Goal: Navigation & Orientation: Find specific page/section

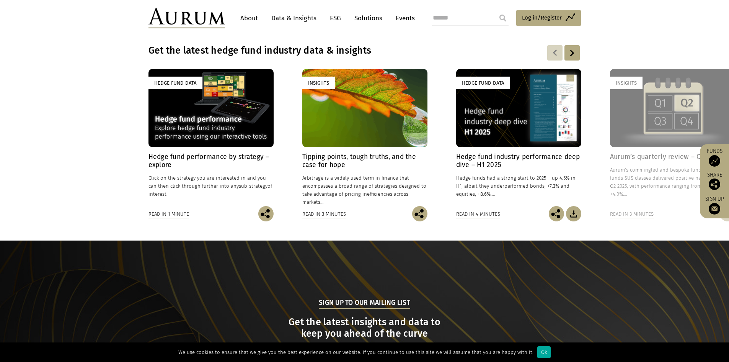
scroll to position [697, 0]
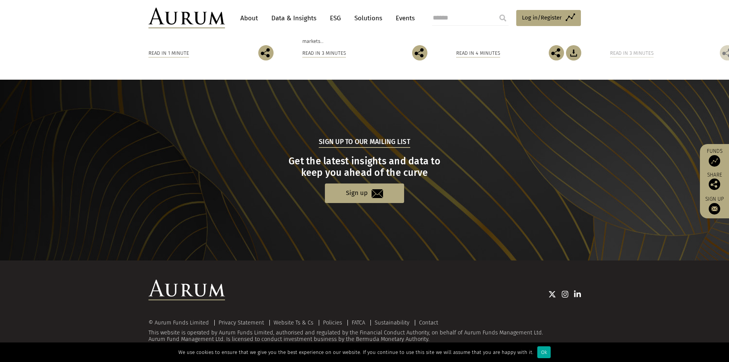
click at [537, 351] on div "Ok" at bounding box center [543, 352] width 13 height 12
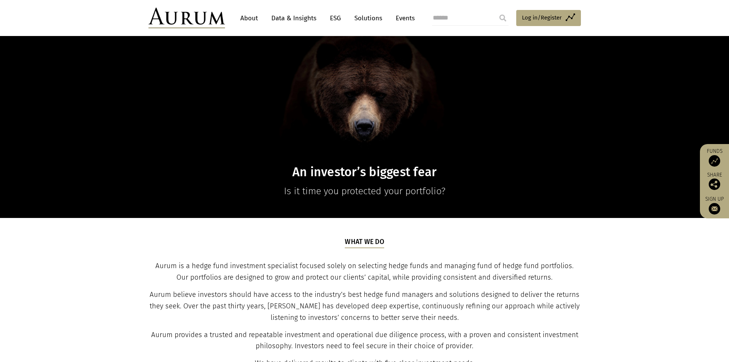
scroll to position [0, 0]
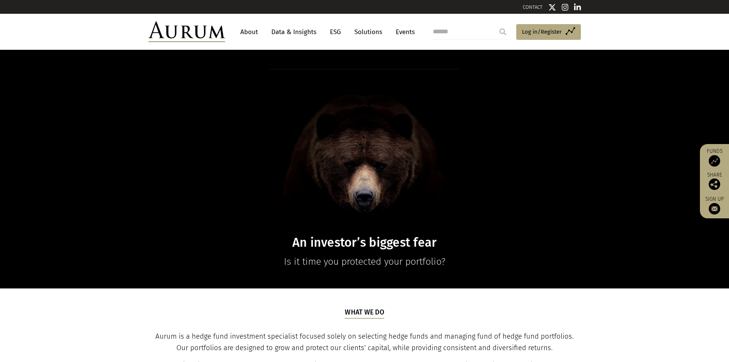
click at [246, 32] on link "About" at bounding box center [249, 32] width 25 height 14
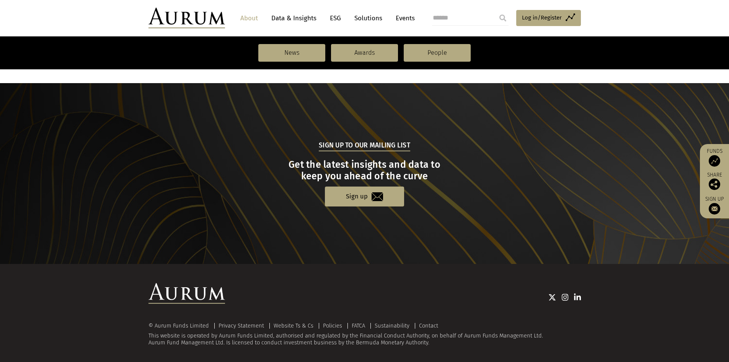
scroll to position [780, 0]
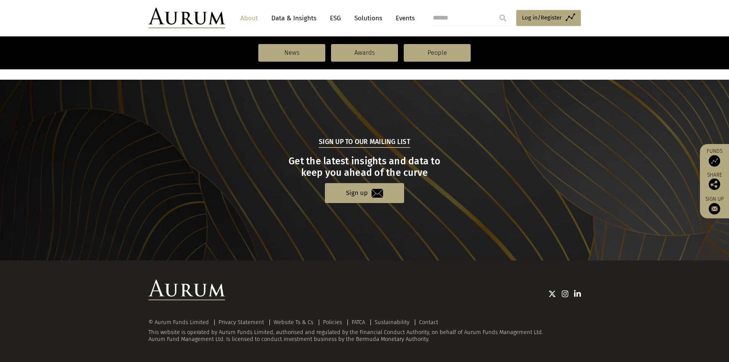
click at [428, 321] on link "Contact" at bounding box center [428, 321] width 19 height 7
